Goal: Find specific page/section: Find specific page/section

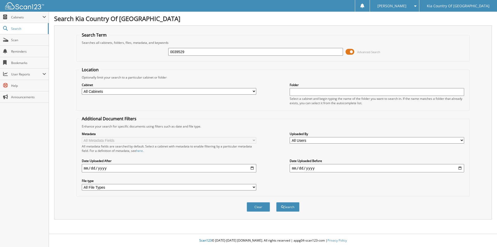
type input "0039529"
click at [276, 202] on button "Search" at bounding box center [287, 207] width 23 height 10
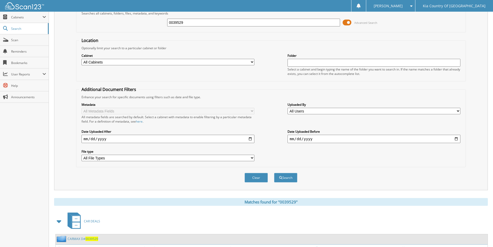
scroll to position [63, 0]
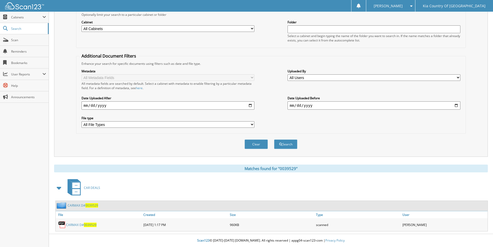
drag, startPoint x: 73, startPoint y: 225, endPoint x: 170, endPoint y: 189, distance: 102.9
click at [170, 189] on div "CAR DEALS" at bounding box center [271, 187] width 434 height 20
drag, startPoint x: 68, startPoint y: 225, endPoint x: 178, endPoint y: 184, distance: 117.4
click at [178, 184] on div "CAR DEALS" at bounding box center [271, 187] width 434 height 20
click at [78, 223] on link "CARMAX D# 0039529" at bounding box center [81, 224] width 31 height 4
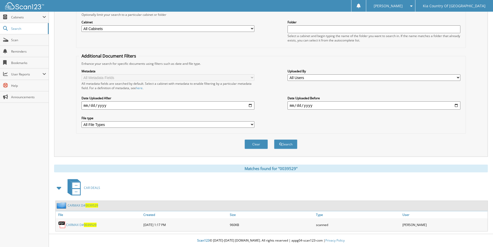
click at [59, 186] on span at bounding box center [59, 187] width 7 height 9
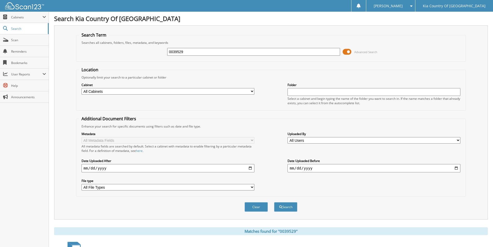
scroll to position [30, 0]
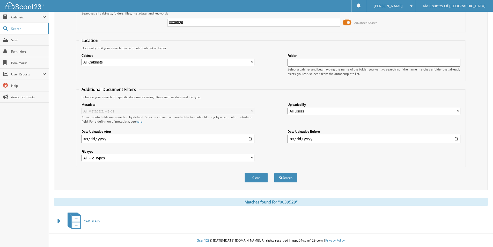
click at [58, 222] on span at bounding box center [59, 220] width 7 height 9
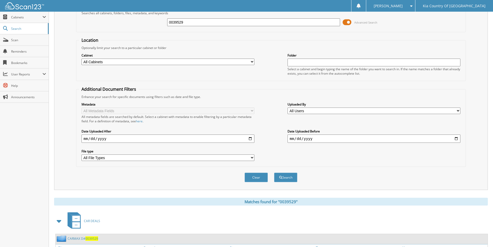
click at [90, 238] on span "0039529" at bounding box center [91, 238] width 13 height 4
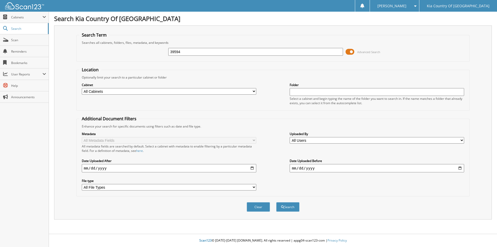
type input "39594"
click at [276, 202] on button "Search" at bounding box center [287, 207] width 23 height 10
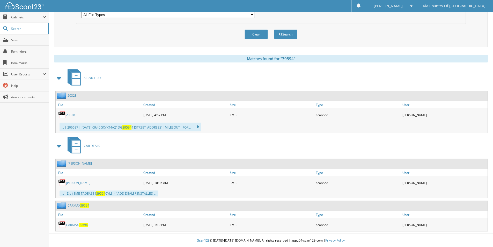
scroll to position [173, 0]
click at [85, 226] on span "39594" at bounding box center [83, 224] width 9 height 4
click at [69, 224] on link "CARMAX 39594" at bounding box center [77, 224] width 22 height 4
click at [82, 204] on span "39594" at bounding box center [84, 205] width 9 height 4
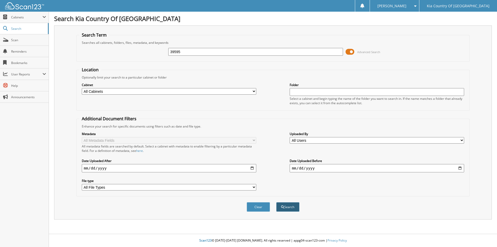
type input "39595"
click at [283, 209] on button "Search" at bounding box center [287, 207] width 23 height 10
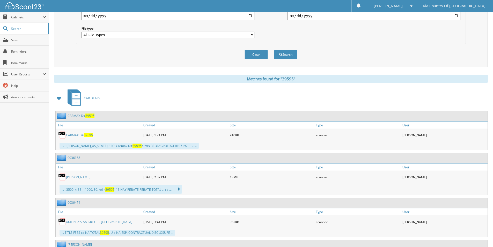
scroll to position [155, 0]
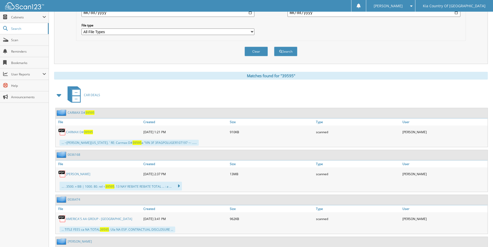
click at [87, 114] on span "39595" at bounding box center [89, 112] width 9 height 4
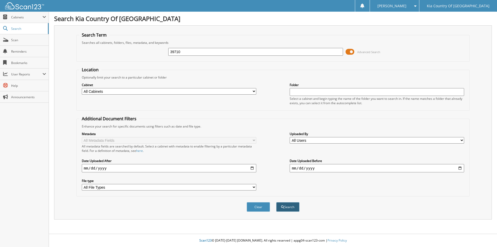
type input "39710"
click at [288, 211] on button "Search" at bounding box center [287, 207] width 23 height 10
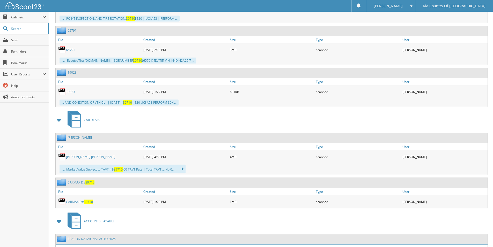
scroll to position [414, 0]
click at [76, 182] on link "CARMAX D# 39710" at bounding box center [81, 181] width 27 height 4
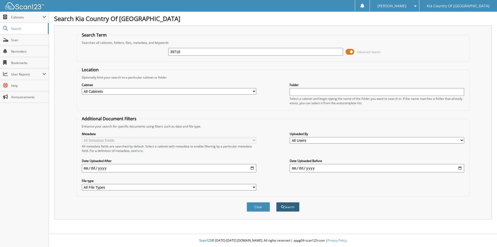
type input "39716"
click at [293, 210] on button "Search" at bounding box center [287, 207] width 23 height 10
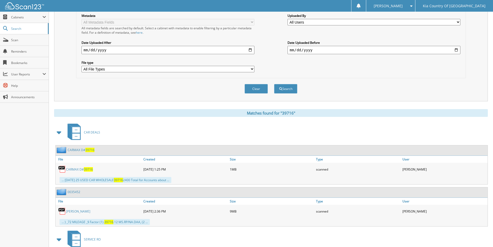
scroll to position [129, 0]
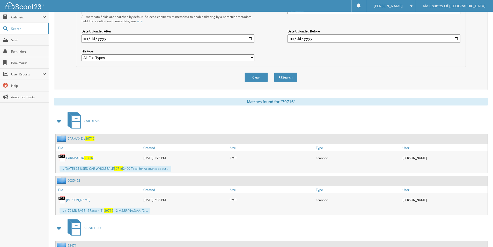
click at [74, 139] on link "CARMAX D# 39716" at bounding box center [81, 138] width 27 height 4
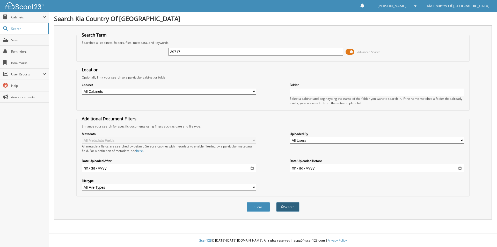
type input "39717"
click at [295, 207] on button "Search" at bounding box center [287, 207] width 23 height 10
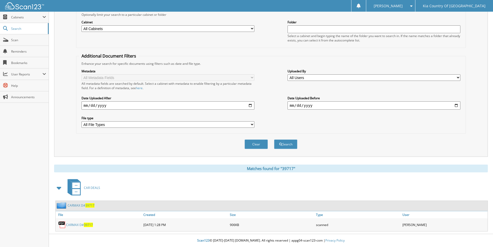
scroll to position [63, 0]
click at [80, 206] on link "CARMAX D# 39717" at bounding box center [81, 205] width 27 height 4
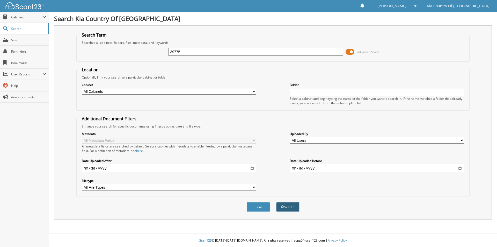
type input "39775"
click at [284, 205] on span "submit" at bounding box center [282, 206] width 3 height 3
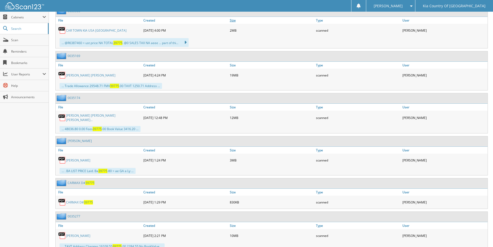
scroll to position [285, 0]
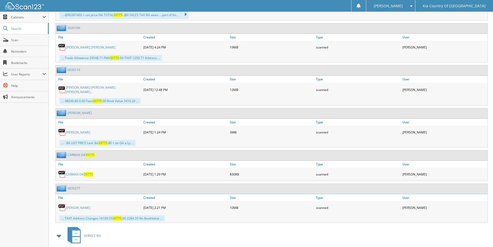
click at [76, 154] on link "CARMAX D# 39775" at bounding box center [81, 154] width 27 height 4
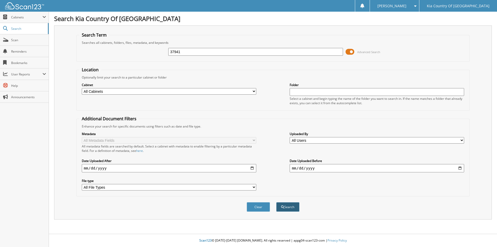
type input "37941"
click at [283, 208] on span "submit" at bounding box center [282, 206] width 3 height 3
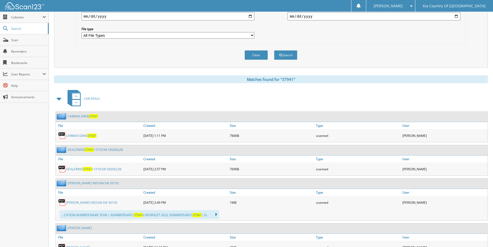
scroll to position [155, 0]
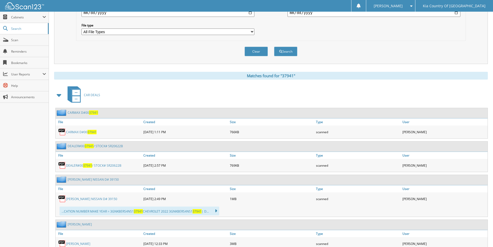
click at [74, 113] on link "CARMAX D#00 37941" at bounding box center [83, 112] width 31 height 4
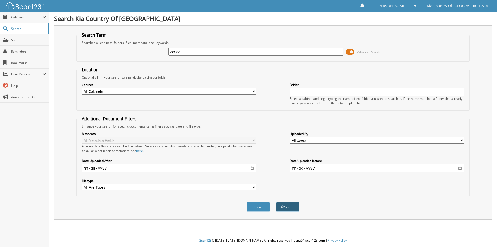
type input "38983"
click at [291, 206] on button "Search" at bounding box center [287, 207] width 23 height 10
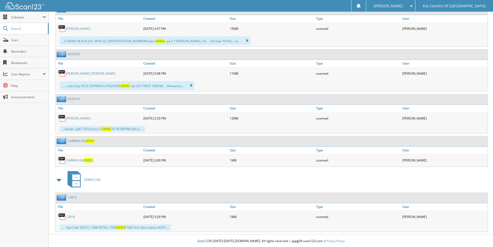
scroll to position [259, 0]
click at [76, 141] on link "CARMAX D# 38983" at bounding box center [81, 140] width 27 height 4
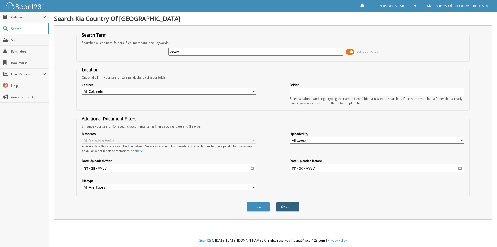
type input "38459"
click at [285, 208] on button "Search" at bounding box center [287, 207] width 23 height 10
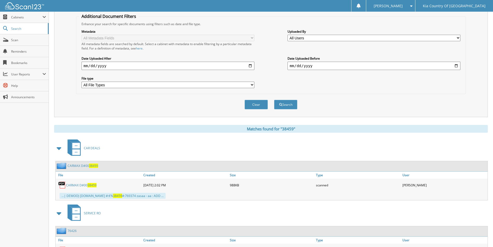
scroll to position [104, 0]
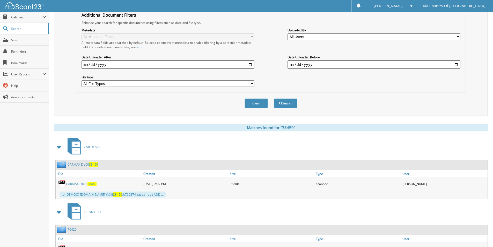
click at [70, 164] on link "CARMAX D#00 38459" at bounding box center [83, 164] width 31 height 4
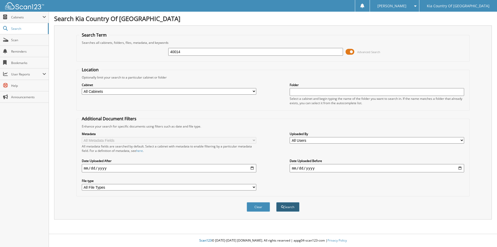
type input "40014"
click at [283, 208] on span "submit" at bounding box center [282, 206] width 3 height 3
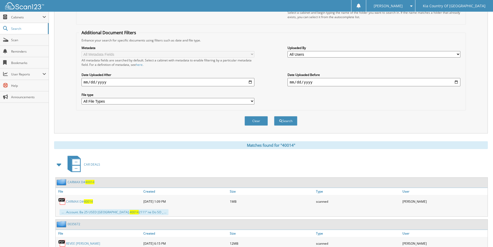
scroll to position [104, 0]
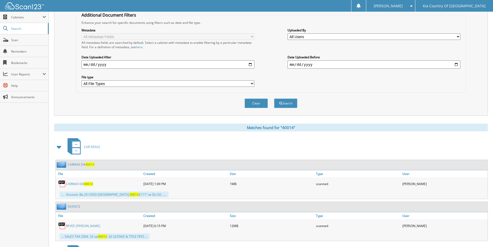
click at [72, 165] on link "CARMAX D# 40014" at bounding box center [81, 164] width 27 height 4
